Goal: Transaction & Acquisition: Purchase product/service

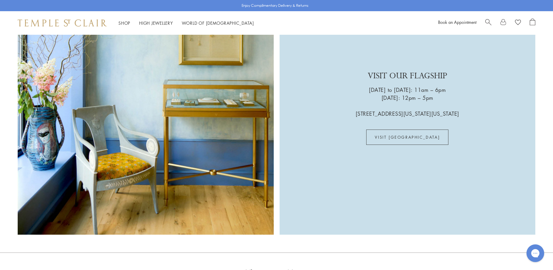
scroll to position [1738, 0]
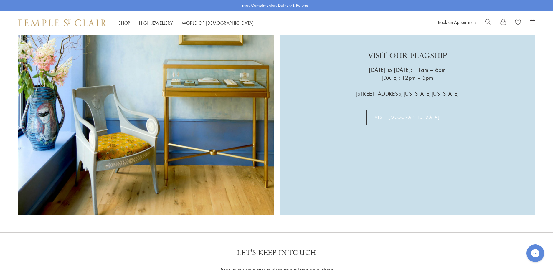
click at [414, 110] on link "VISIT [GEOGRAPHIC_DATA]" at bounding box center [407, 117] width 82 height 15
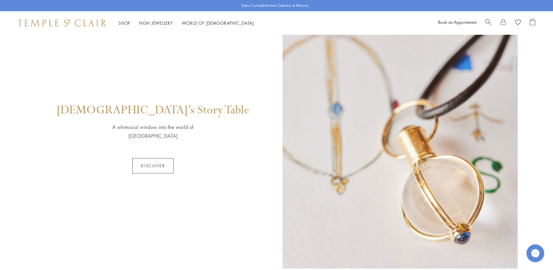
scroll to position [383, 0]
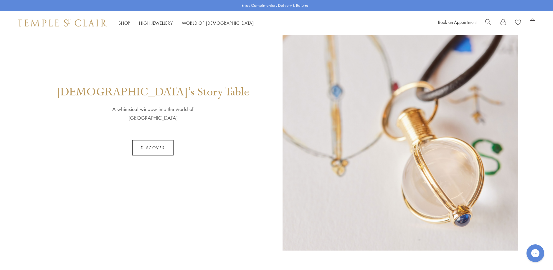
click at [145, 143] on link "Discover" at bounding box center [152, 147] width 41 height 15
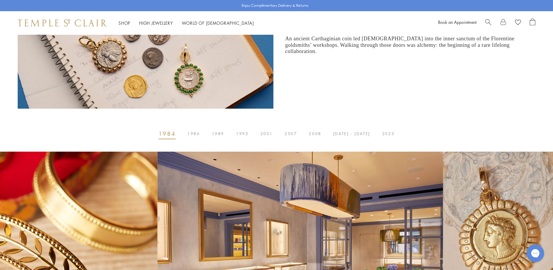
scroll to position [295, 0]
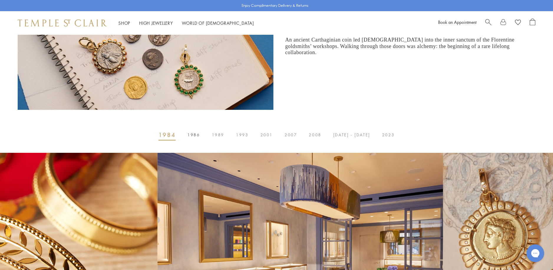
click at [199, 135] on span "1986" at bounding box center [193, 135] width 12 height 0
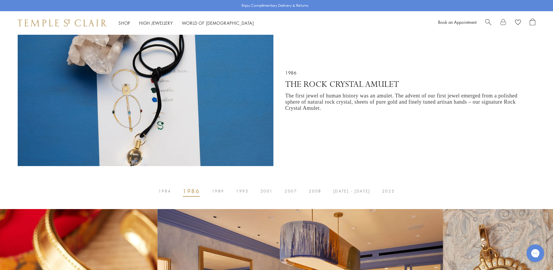
scroll to position [236, 0]
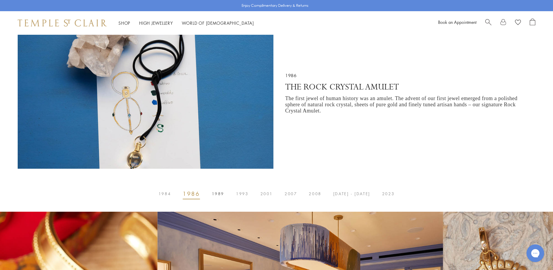
click at [219, 194] on span "1989" at bounding box center [218, 194] width 12 height 0
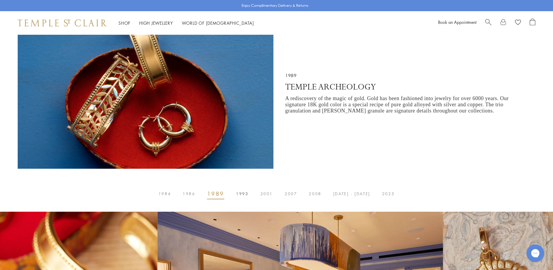
click at [244, 194] on span "1993" at bounding box center [242, 194] width 12 height 0
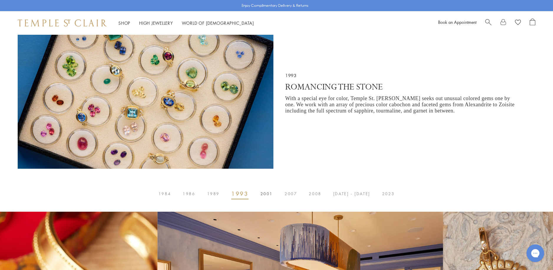
click at [267, 194] on span "2001" at bounding box center [266, 194] width 12 height 0
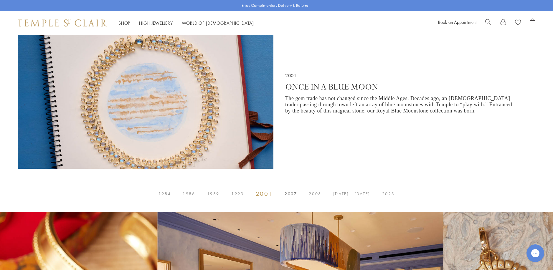
click at [295, 194] on span "2007" at bounding box center [291, 194] width 12 height 0
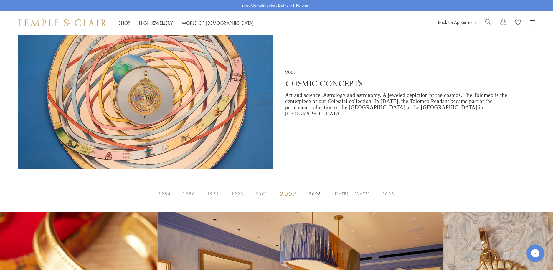
click at [315, 194] on span "2008" at bounding box center [315, 194] width 12 height 0
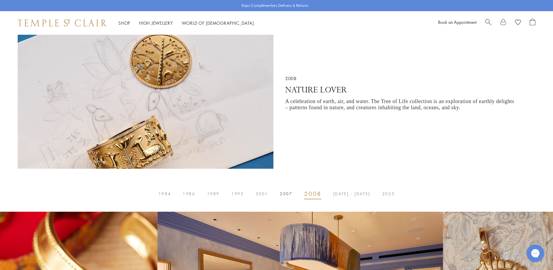
click at [288, 194] on span "2007" at bounding box center [286, 194] width 12 height 0
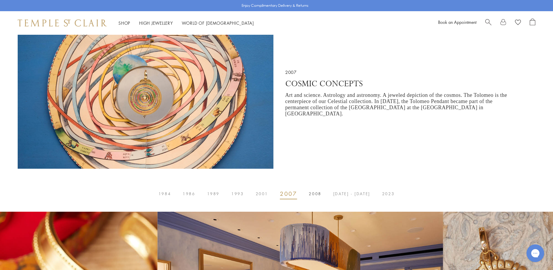
click at [321, 194] on span "2008" at bounding box center [315, 194] width 12 height 0
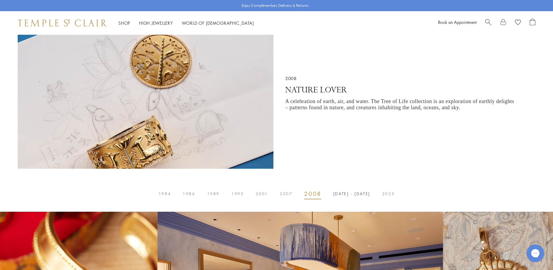
click at [346, 194] on span "2014 - 2017" at bounding box center [351, 194] width 37 height 0
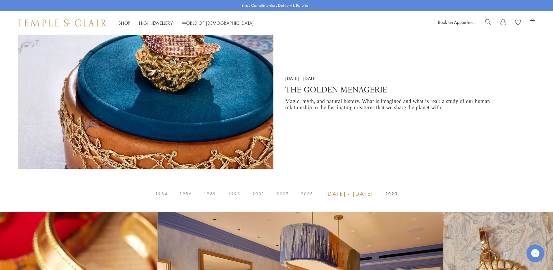
click at [389, 194] on span "2023" at bounding box center [391, 194] width 12 height 0
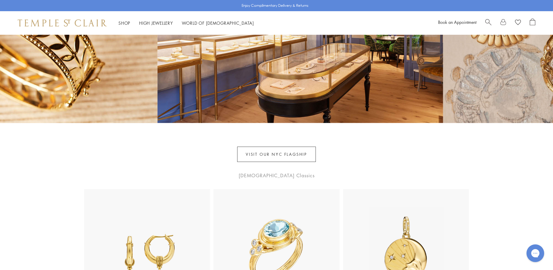
scroll to position [560, 0]
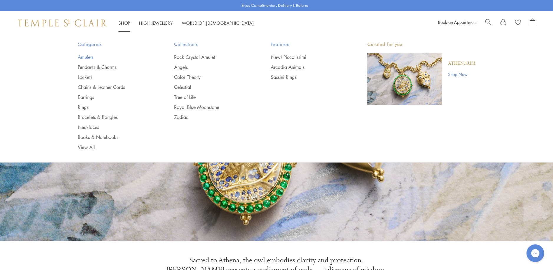
click at [83, 56] on link "Amulets" at bounding box center [114, 57] width 73 height 6
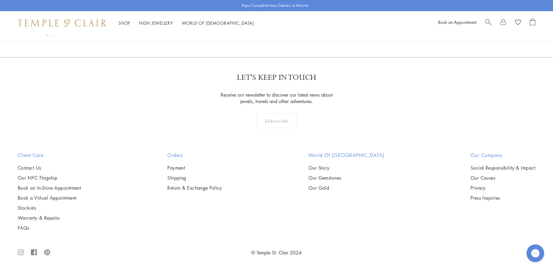
scroll to position [4802, 0]
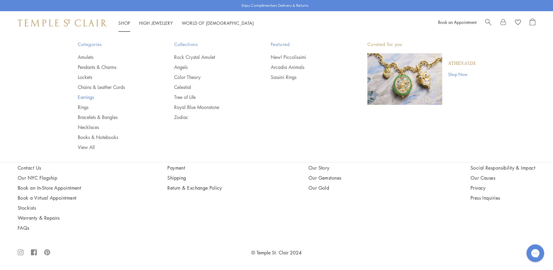
click at [85, 96] on link "Earrings" at bounding box center [114, 97] width 73 height 6
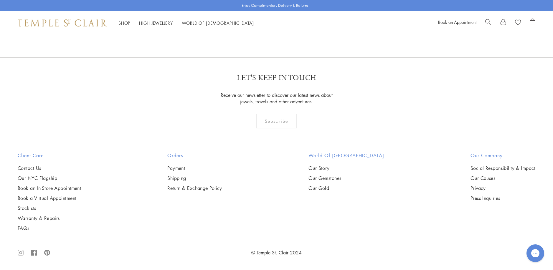
scroll to position [2121, 0]
click at [0, 0] on img at bounding box center [0, 0] width 0 height 0
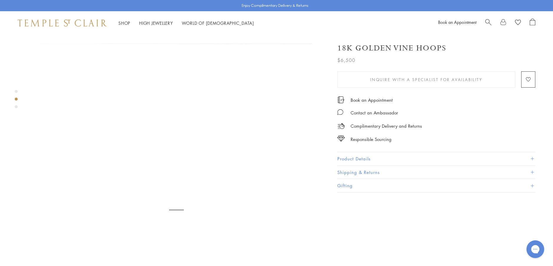
scroll to position [295, 0]
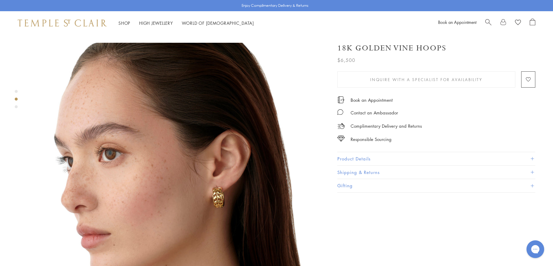
click at [350, 156] on button "Product Details" at bounding box center [436, 158] width 198 height 13
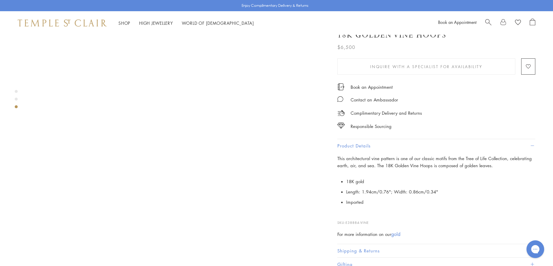
scroll to position [648, 0]
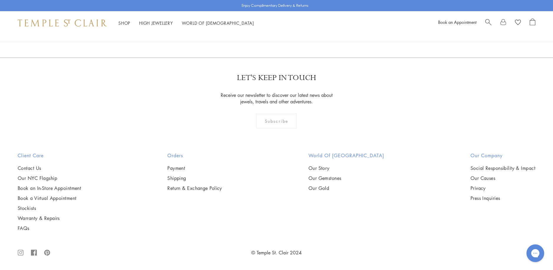
scroll to position [2977, 0]
click at [0, 0] on img at bounding box center [0, 0] width 0 height 0
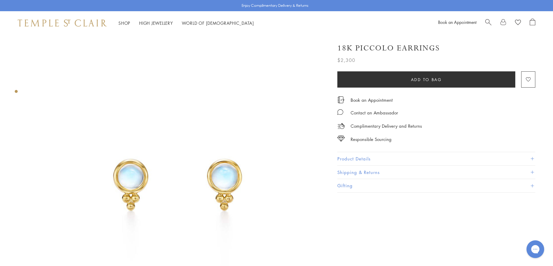
click at [348, 156] on button "Product Details" at bounding box center [436, 158] width 198 height 13
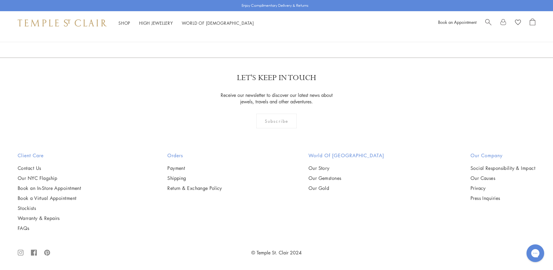
scroll to position [3626, 0]
click at [268, 34] on link "2" at bounding box center [266, 26] width 19 height 16
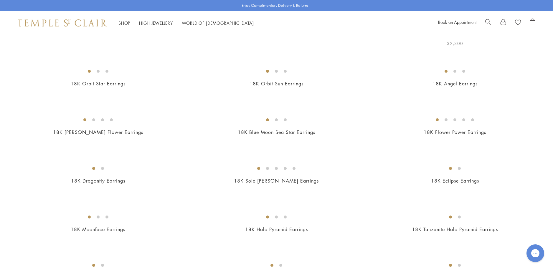
scroll to position [88, 0]
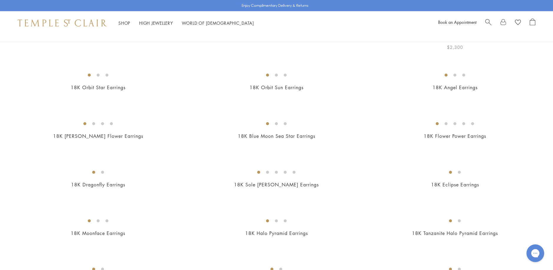
click at [0, 0] on img at bounding box center [0, 0] width 0 height 0
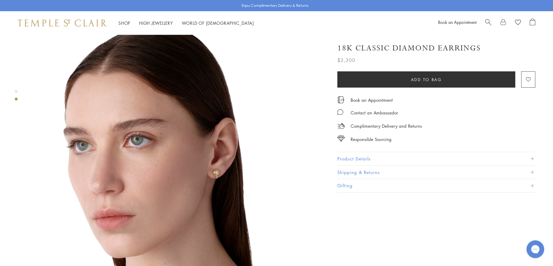
scroll to position [324, 0]
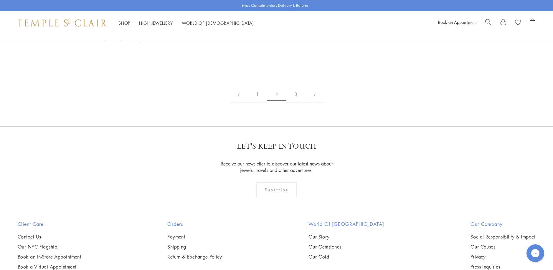
scroll to position [884, 0]
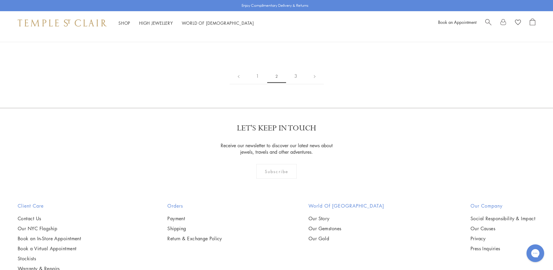
click at [0, 0] on img at bounding box center [0, 0] width 0 height 0
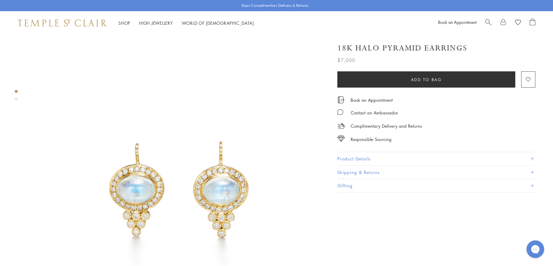
click at [348, 157] on button "Product Details" at bounding box center [436, 158] width 198 height 13
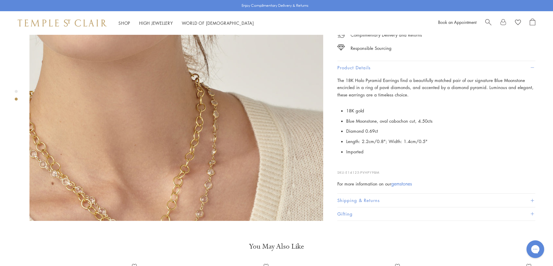
scroll to position [412, 0]
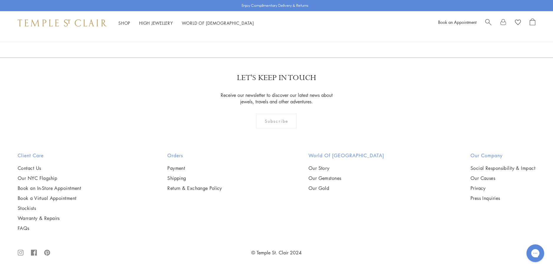
scroll to position [1326, 0]
click at [0, 0] on img at bounding box center [0, 0] width 0 height 0
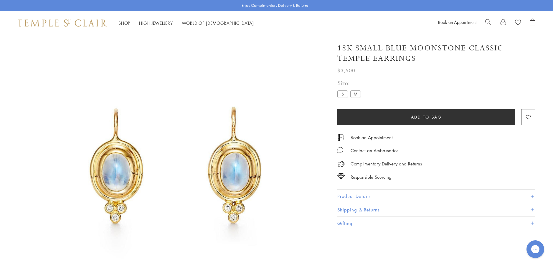
scroll to position [35, 0]
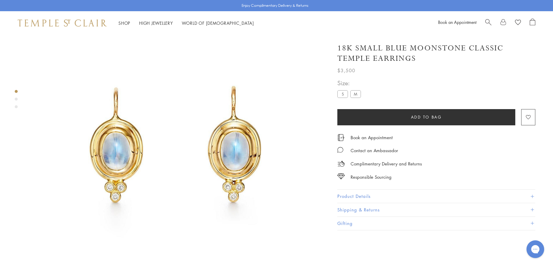
click at [342, 195] on button "Product Details" at bounding box center [436, 195] width 198 height 13
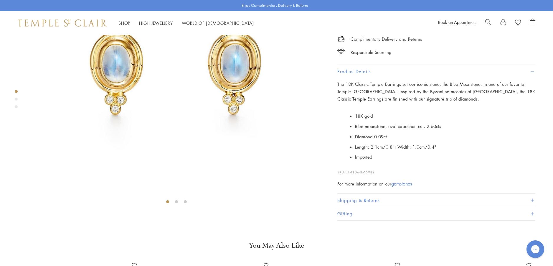
scroll to position [64, 0]
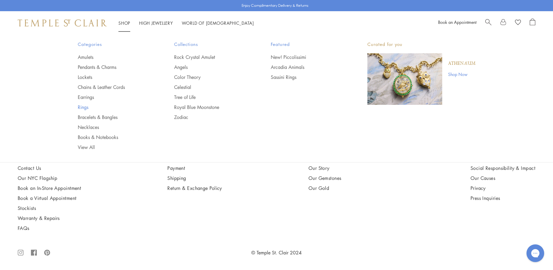
click at [83, 106] on link "Rings" at bounding box center [114, 107] width 73 height 6
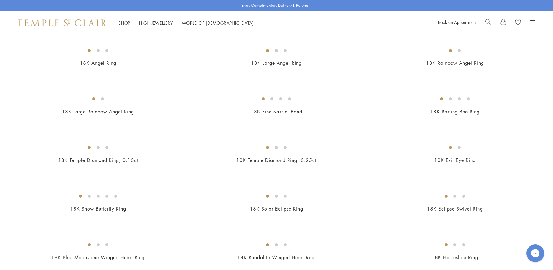
scroll to position [295, 0]
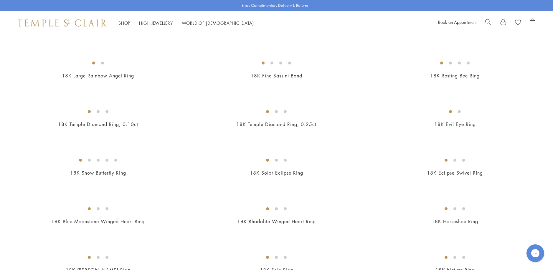
click at [0, 0] on img at bounding box center [0, 0] width 0 height 0
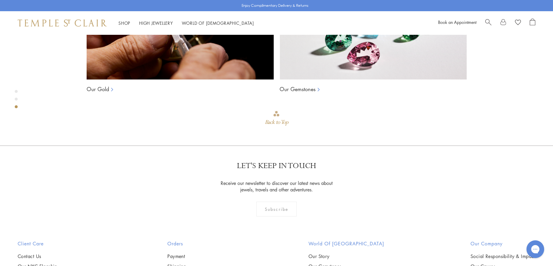
scroll to position [594, 0]
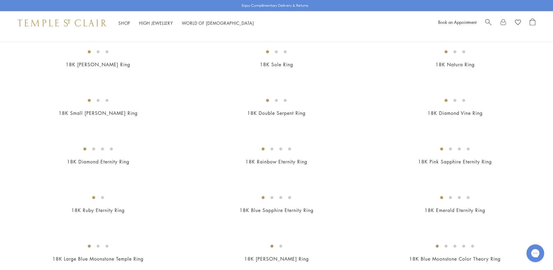
scroll to position [501, 0]
click at [0, 0] on img at bounding box center [0, 0] width 0 height 0
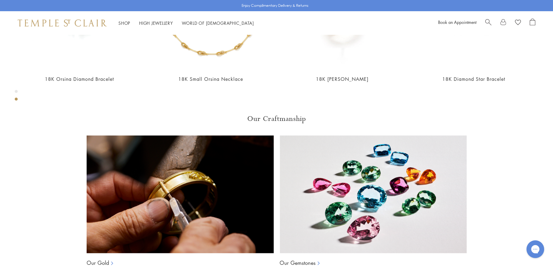
scroll to position [418, 0]
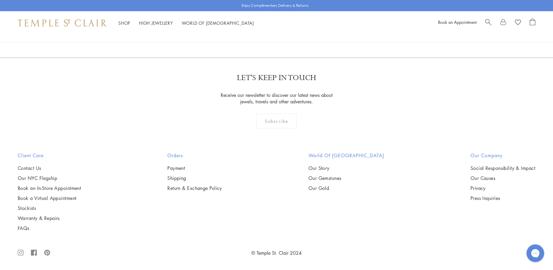
scroll to position [2328, 0]
click at [0, 0] on img at bounding box center [0, 0] width 0 height 0
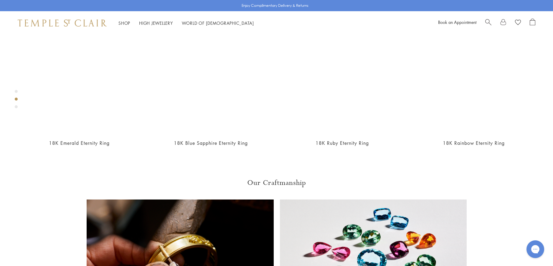
scroll to position [359, 0]
